Goal: Information Seeking & Learning: Learn about a topic

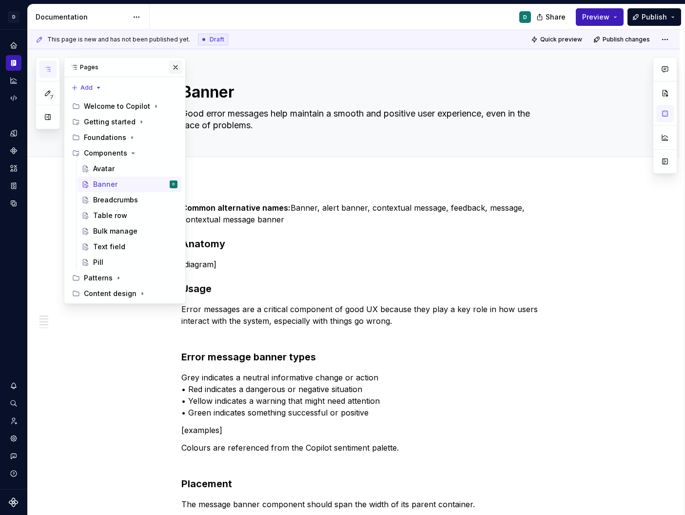
click at [176, 66] on button "button" at bounding box center [176, 67] width 14 height 14
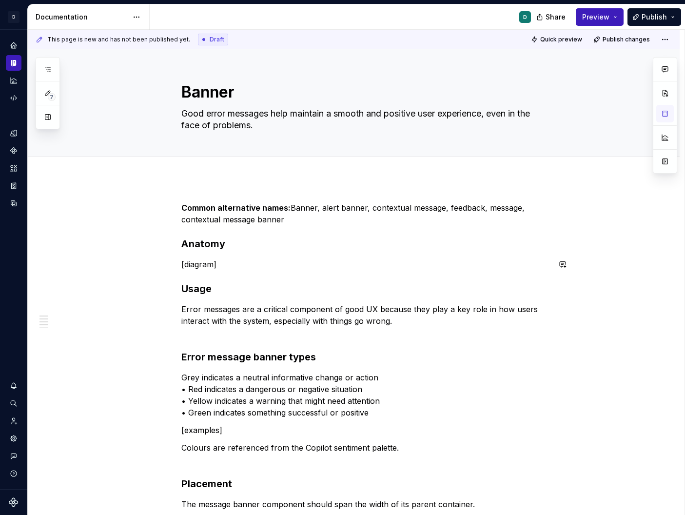
type textarea "*"
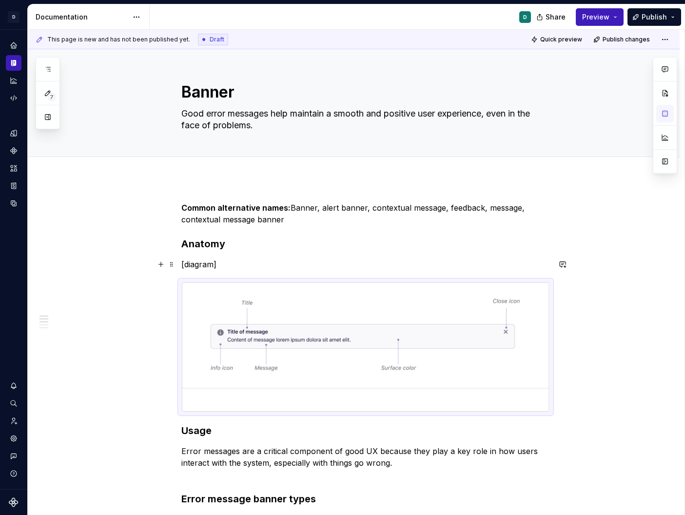
click at [217, 268] on p "[diagram]" at bounding box center [365, 264] width 369 height 12
click at [231, 269] on p "[diagram]" at bounding box center [365, 264] width 369 height 12
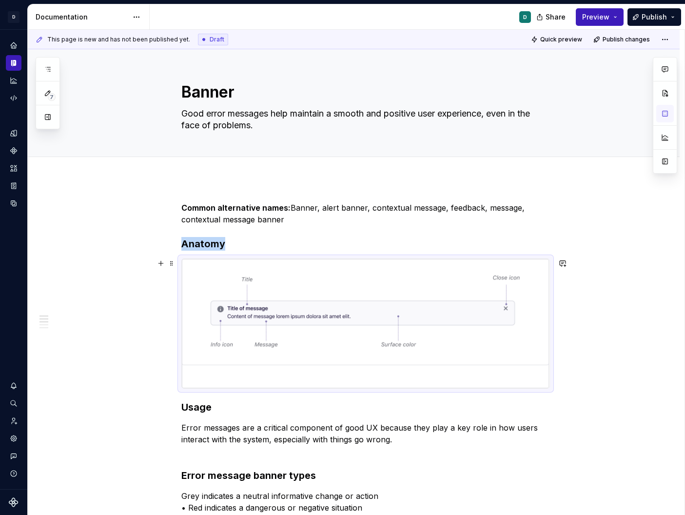
click at [316, 291] on img at bounding box center [366, 323] width 368 height 129
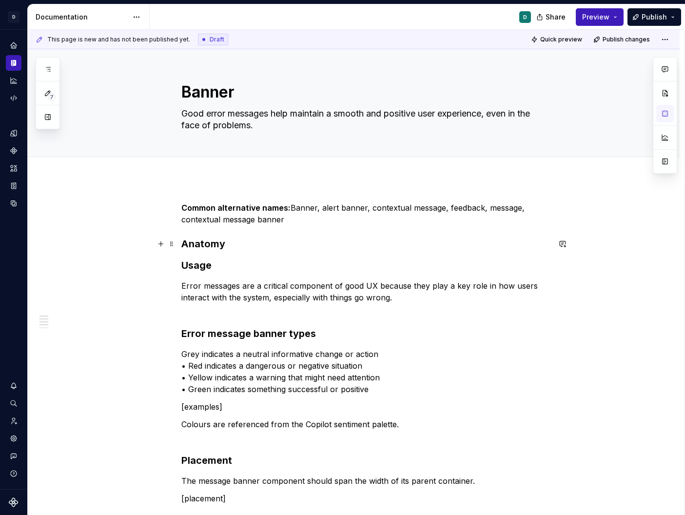
click at [230, 246] on h3 "Anatomy" at bounding box center [365, 244] width 369 height 14
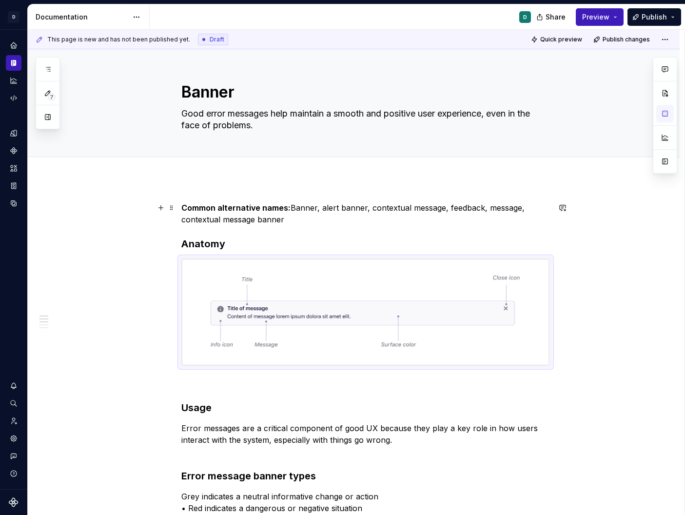
click at [285, 222] on p "Common alternative names: Banner, alert banner, contextual message, feedback, m…" at bounding box center [365, 213] width 369 height 23
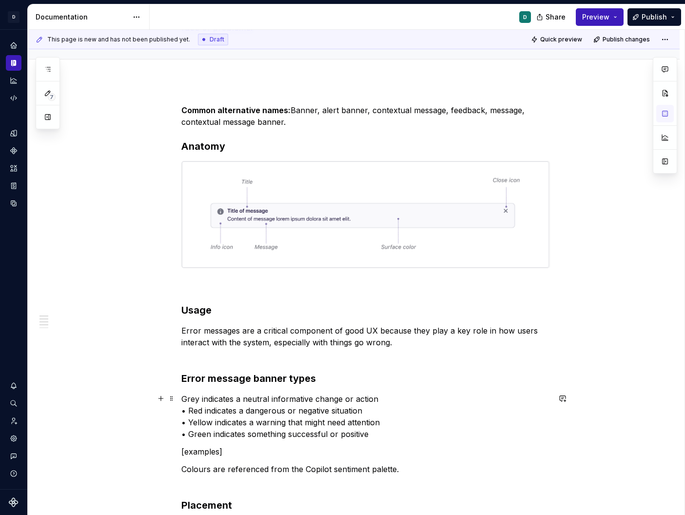
scroll to position [98, 0]
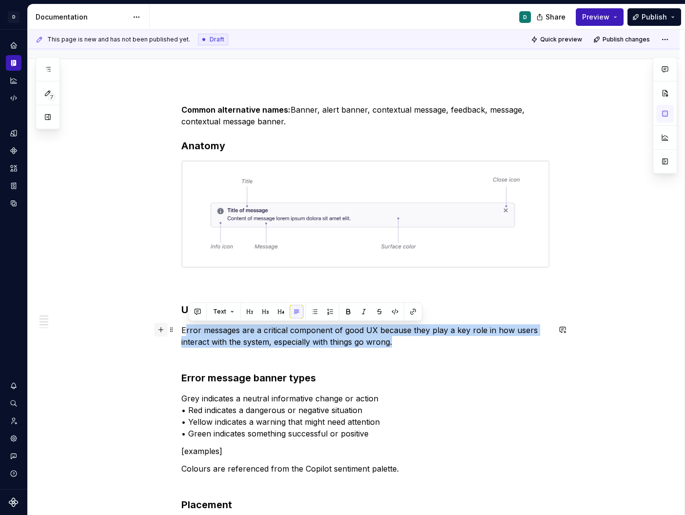
drag, startPoint x: 401, startPoint y: 341, endPoint x: 168, endPoint y: 330, distance: 233.7
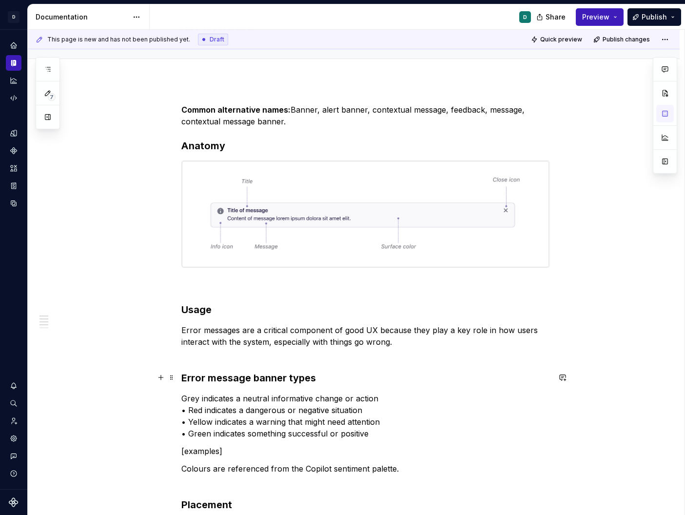
click at [368, 372] on h3 "Error message banner types" at bounding box center [365, 378] width 369 height 14
drag, startPoint x: 376, startPoint y: 330, endPoint x: 368, endPoint y: 330, distance: 8.3
click at [368, 330] on p "Error messages are a critical component of good UX because they play a key role…" at bounding box center [365, 341] width 369 height 35
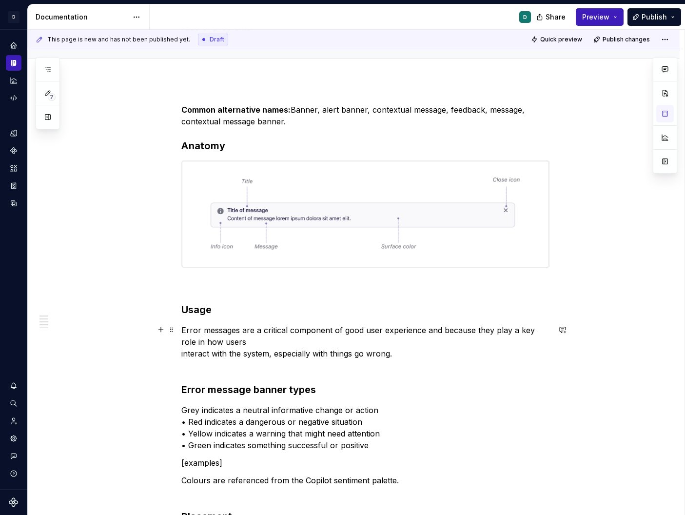
click at [184, 353] on p "Error messages are a critical component of good user experience and because the…" at bounding box center [365, 347] width 369 height 47
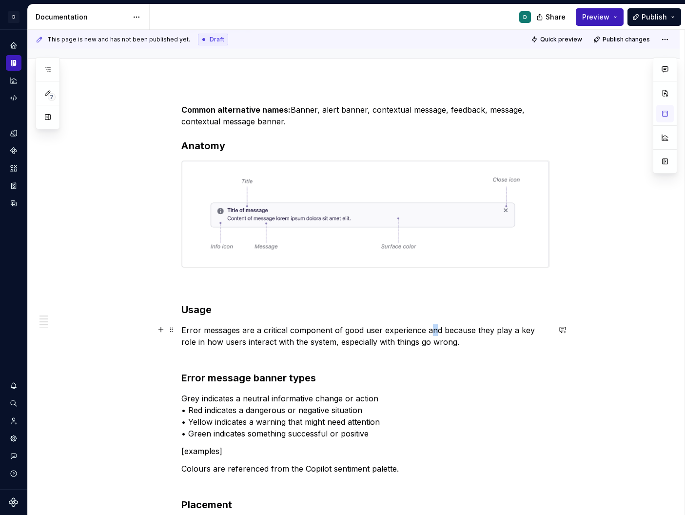
drag, startPoint x: 438, startPoint y: 330, endPoint x: 429, endPoint y: 330, distance: 8.8
click at [429, 330] on p "Error messages are a critical component of good user experience and because the…" at bounding box center [365, 341] width 369 height 35
drag, startPoint x: 440, startPoint y: 328, endPoint x: 429, endPoint y: 328, distance: 10.7
click at [429, 328] on p "Error messages are a critical component of good user experience and because the…" at bounding box center [365, 341] width 369 height 35
type textarea "*"
